Goal: Task Accomplishment & Management: Manage account settings

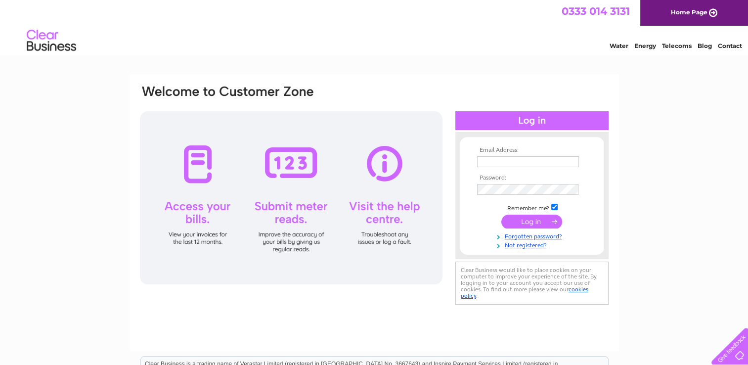
type input "andrewmorrisase@mail.com"
click at [533, 220] on input "submit" at bounding box center [531, 222] width 61 height 14
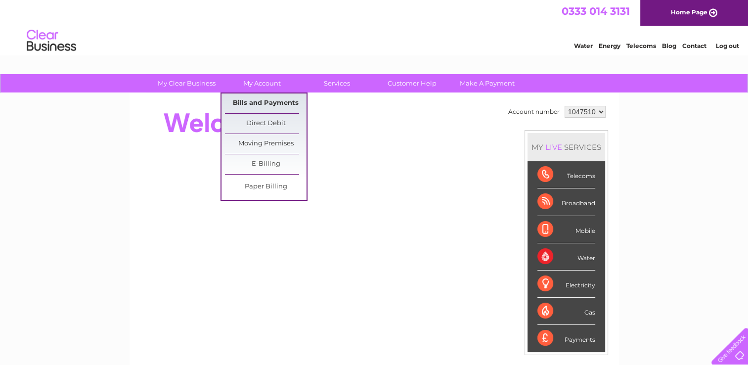
click at [258, 102] on link "Bills and Payments" at bounding box center [266, 103] width 82 height 20
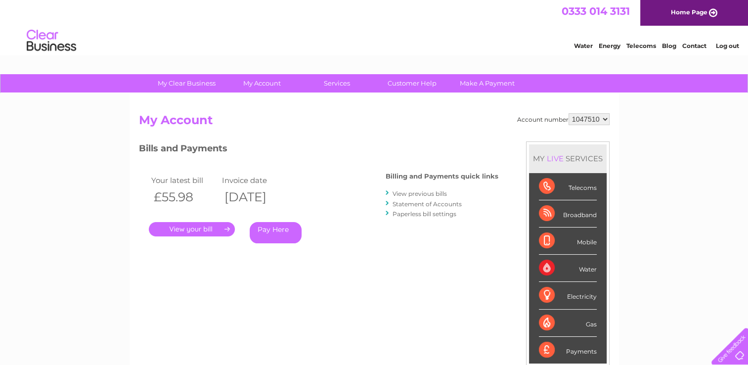
click at [176, 227] on link "." at bounding box center [192, 229] width 86 height 14
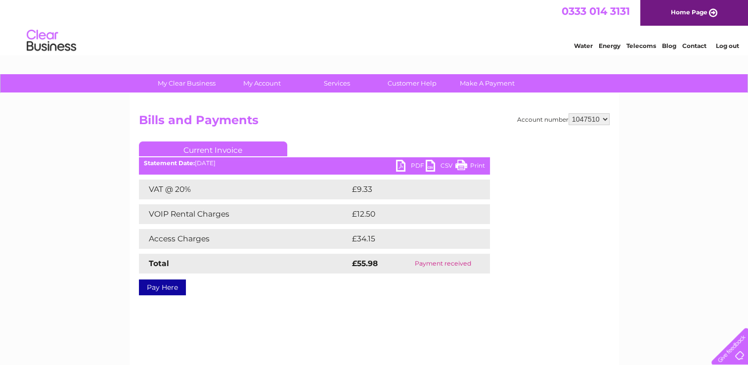
click at [404, 164] on link "PDF" at bounding box center [411, 167] width 30 height 14
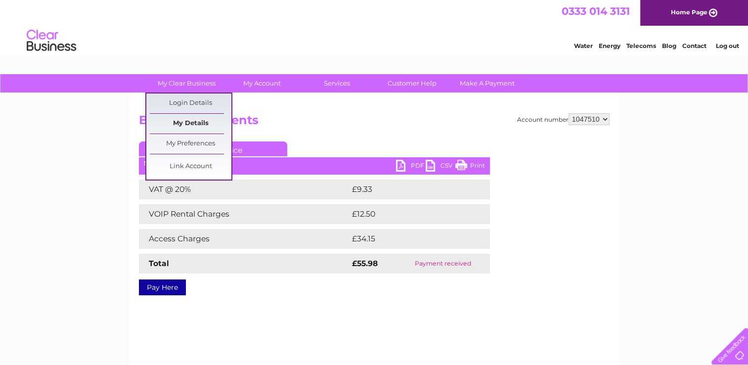
click at [189, 127] on link "My Details" at bounding box center [191, 124] width 82 height 20
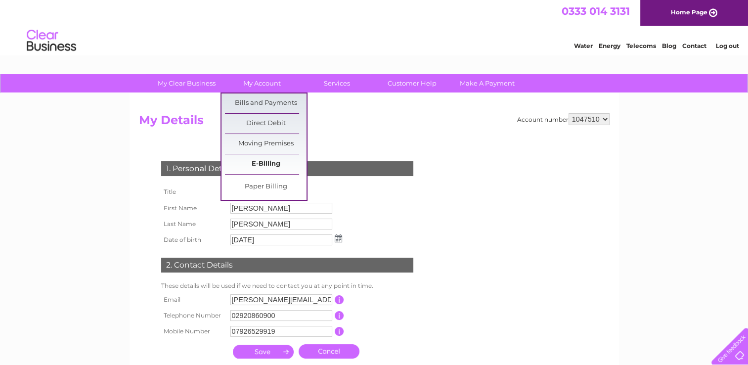
click at [265, 163] on link "E-Billing" at bounding box center [266, 164] width 82 height 20
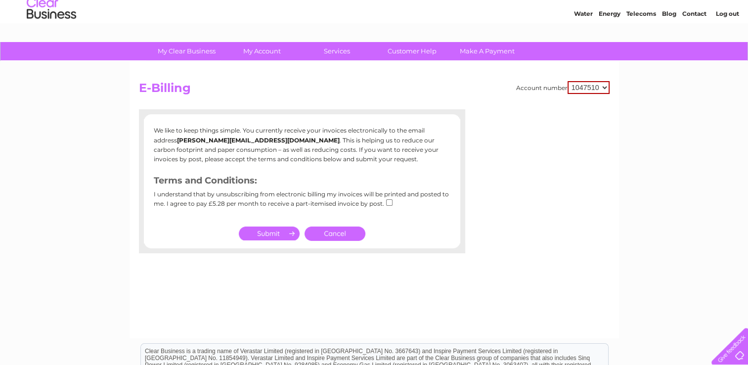
scroll to position [49, 0]
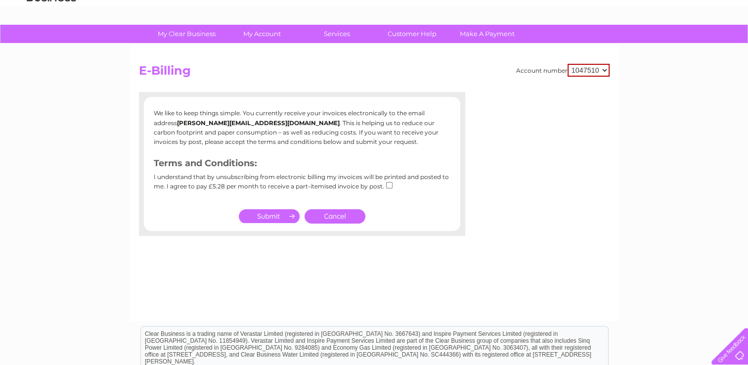
click at [264, 215] on input "submit" at bounding box center [269, 216] width 61 height 14
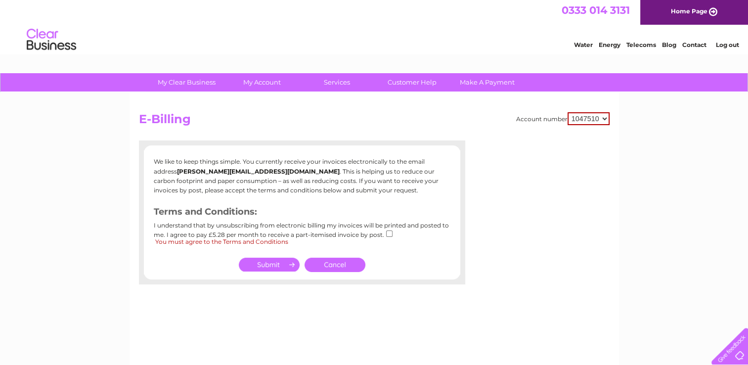
scroll to position [0, 0]
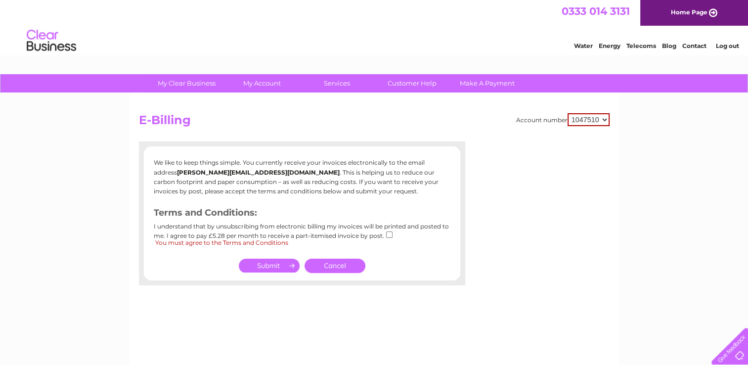
click at [322, 268] on link "Cancel" at bounding box center [335, 266] width 61 height 14
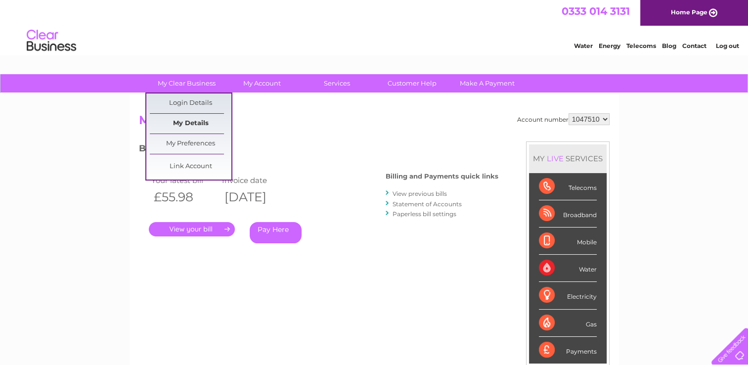
click at [180, 123] on link "My Details" at bounding box center [191, 124] width 82 height 20
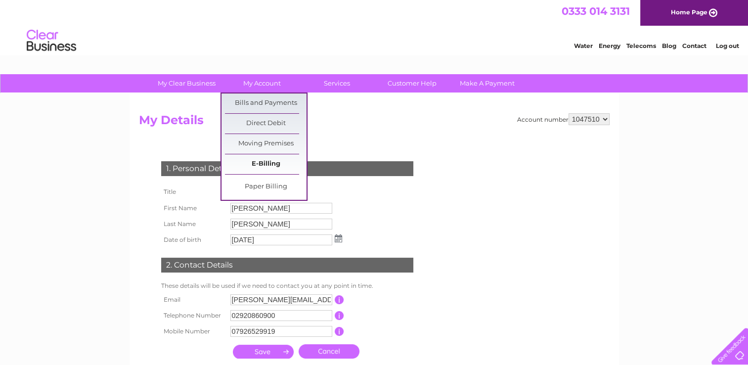
click at [258, 165] on link "E-Billing" at bounding box center [266, 164] width 82 height 20
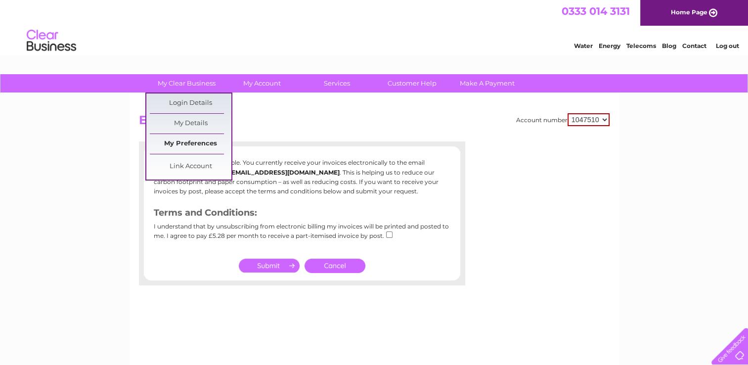
click at [187, 145] on link "My Preferences" at bounding box center [191, 144] width 82 height 20
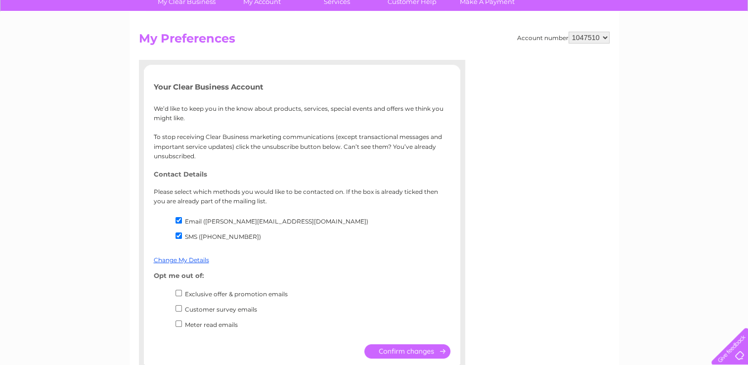
scroll to position [99, 0]
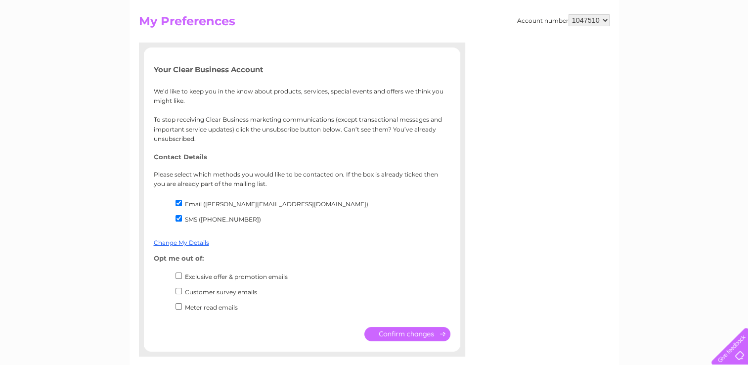
click at [416, 330] on input "submit" at bounding box center [407, 334] width 86 height 14
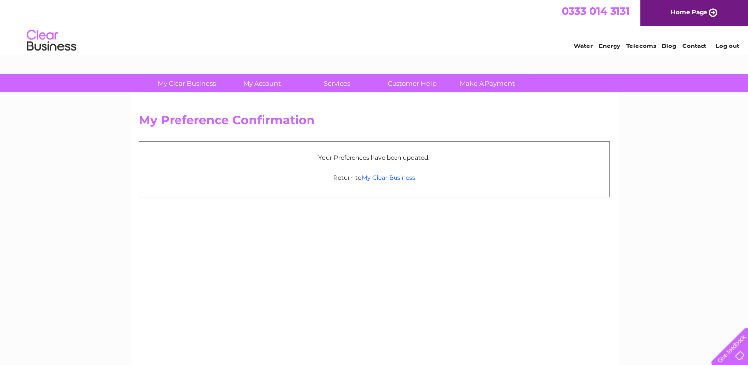
click at [386, 177] on link "My Clear Business" at bounding box center [388, 177] width 53 height 7
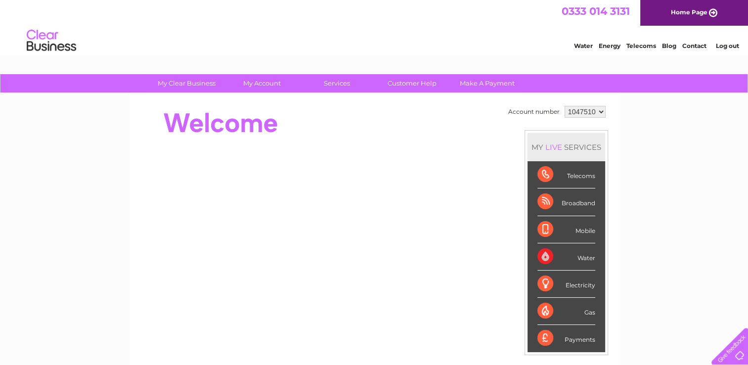
click at [729, 44] on link "Log out" at bounding box center [727, 45] width 23 height 7
